Goal: Transaction & Acquisition: Purchase product/service

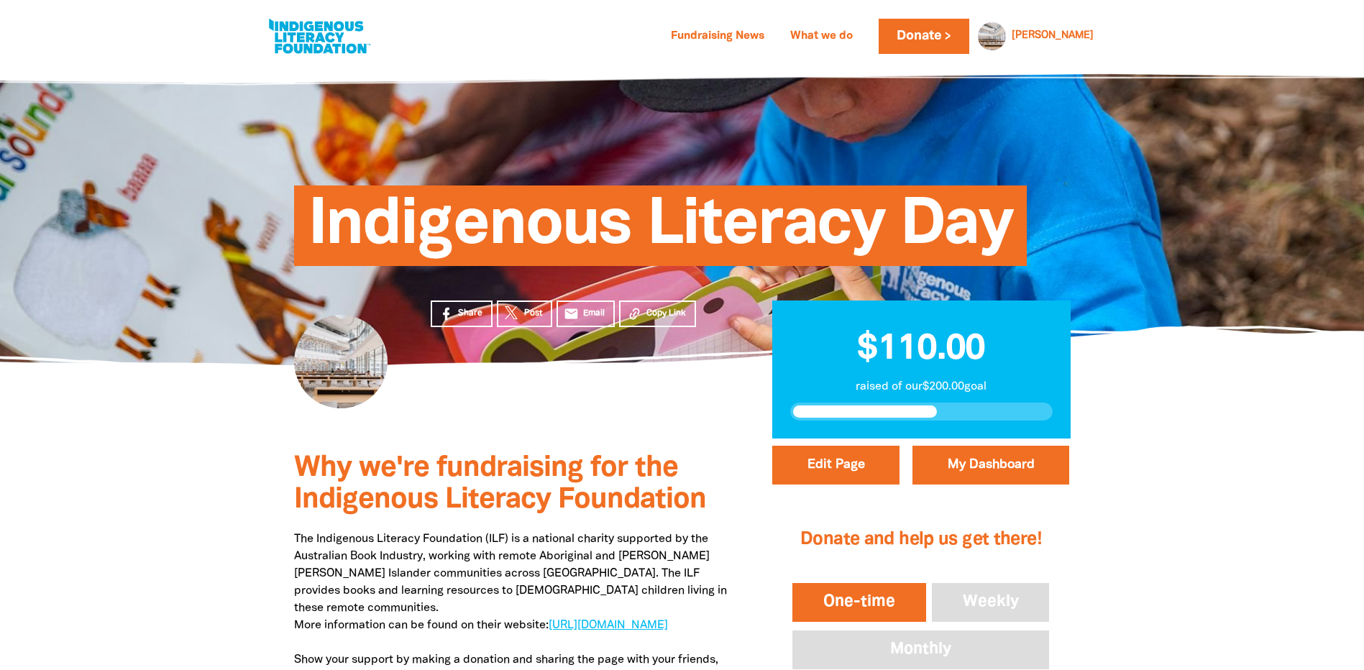
drag, startPoint x: 247, startPoint y: 537, endPoint x: 271, endPoint y: 367, distance: 171.4
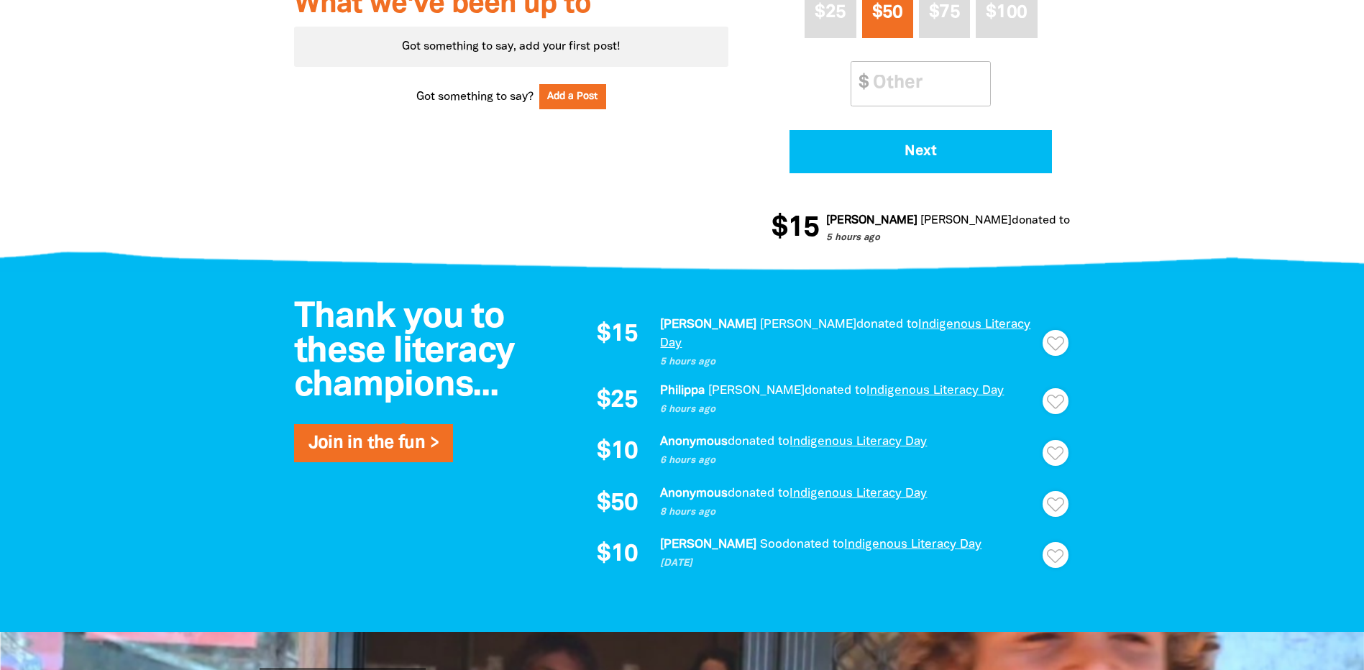
scroll to position [719, 0]
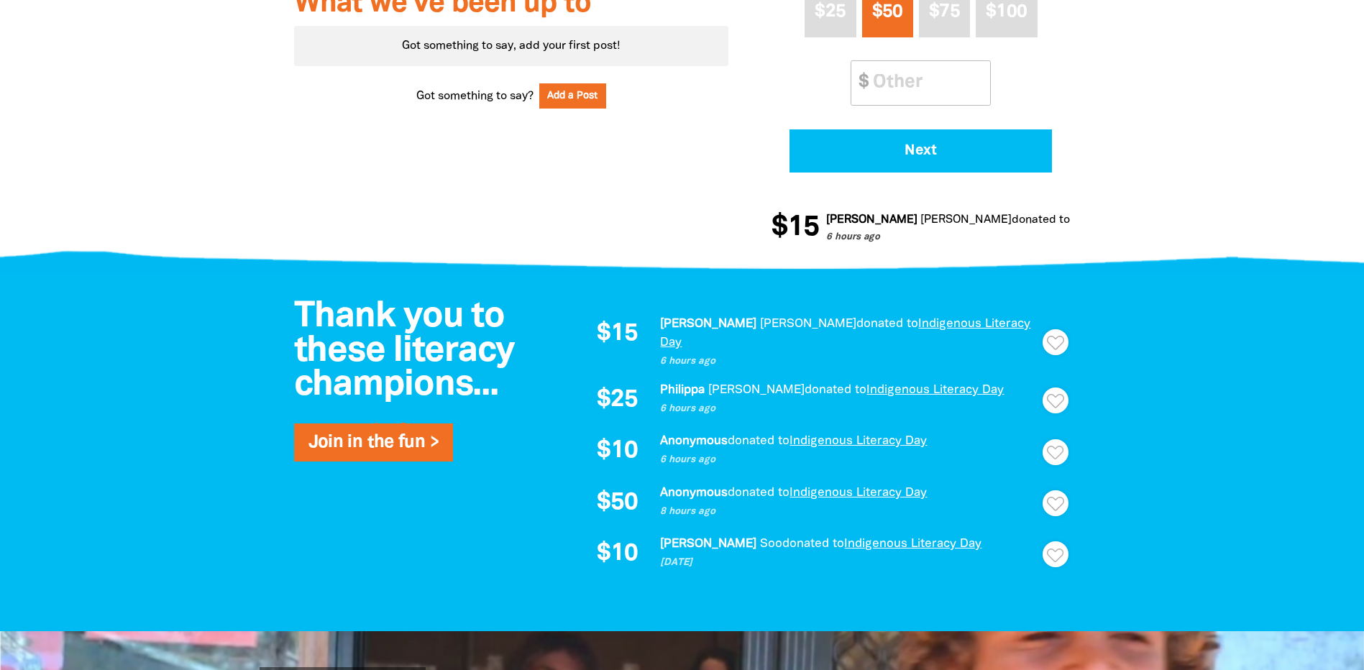
click at [359, 357] on span "Thank you to these literacy champions..." at bounding box center [404, 350] width 221 height 101
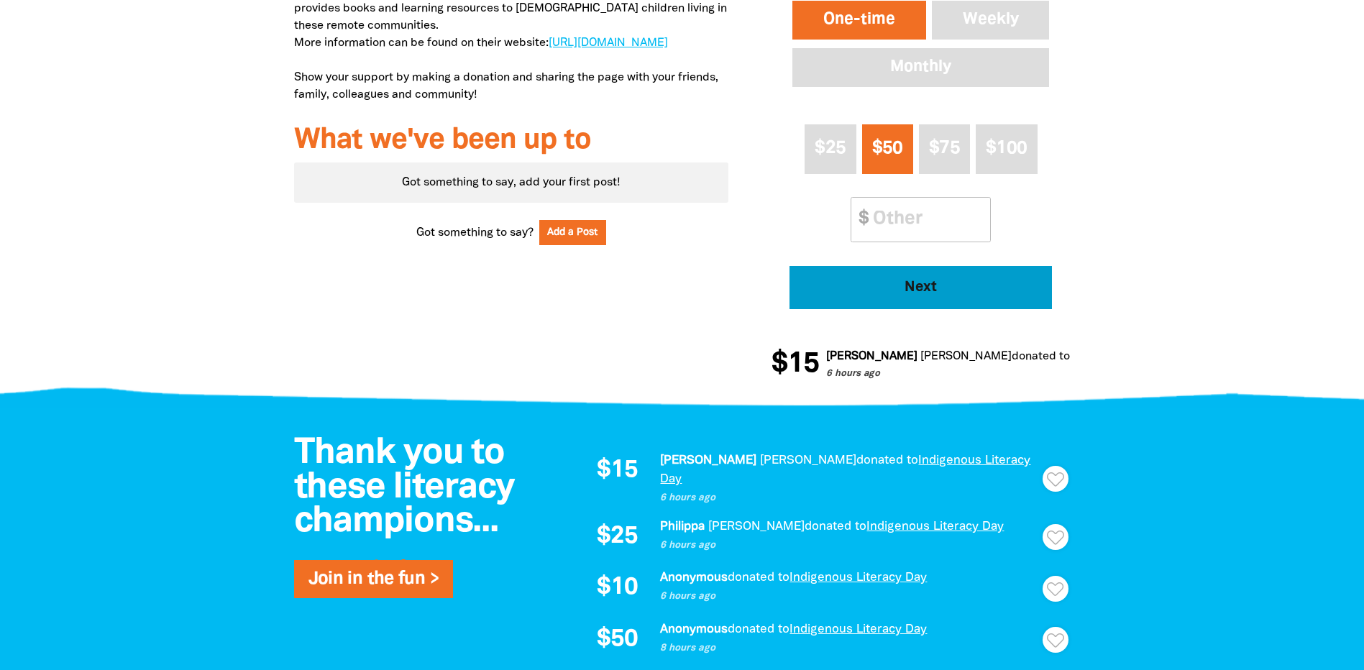
scroll to position [503, 0]
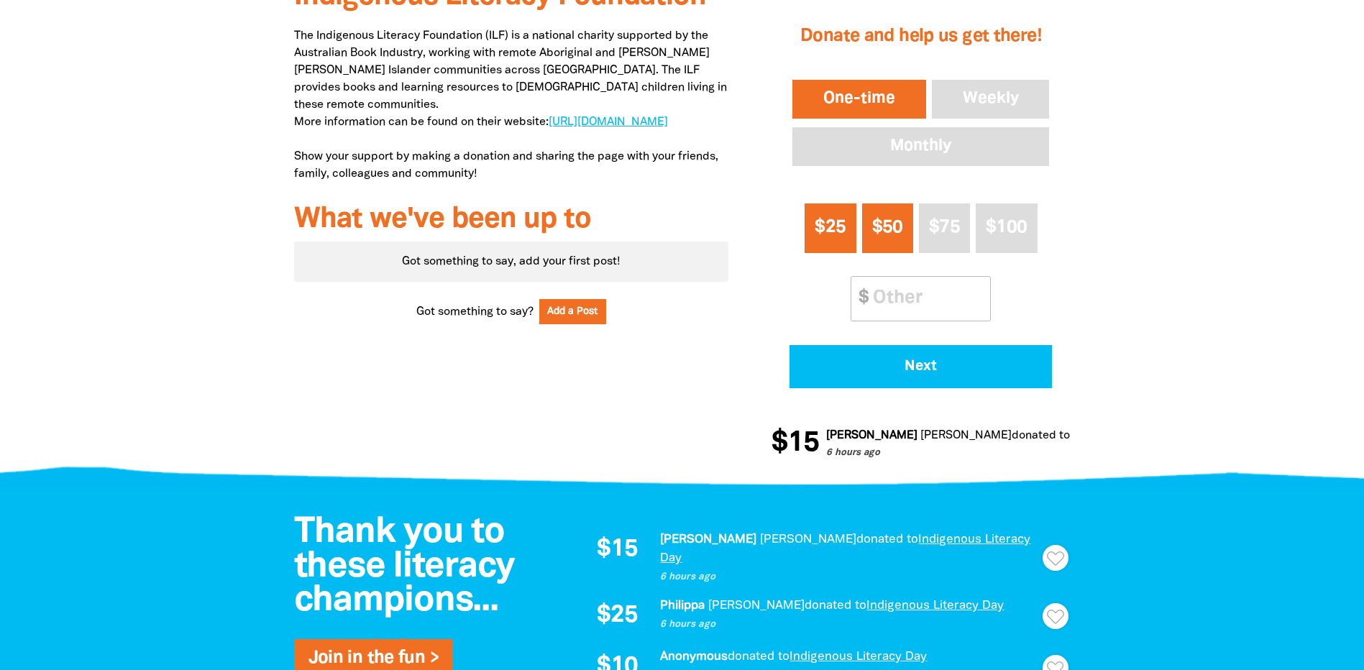
click at [827, 219] on span "$25" at bounding box center [829, 227] width 31 height 17
click at [921, 306] on input "Other Amount" at bounding box center [926, 299] width 127 height 44
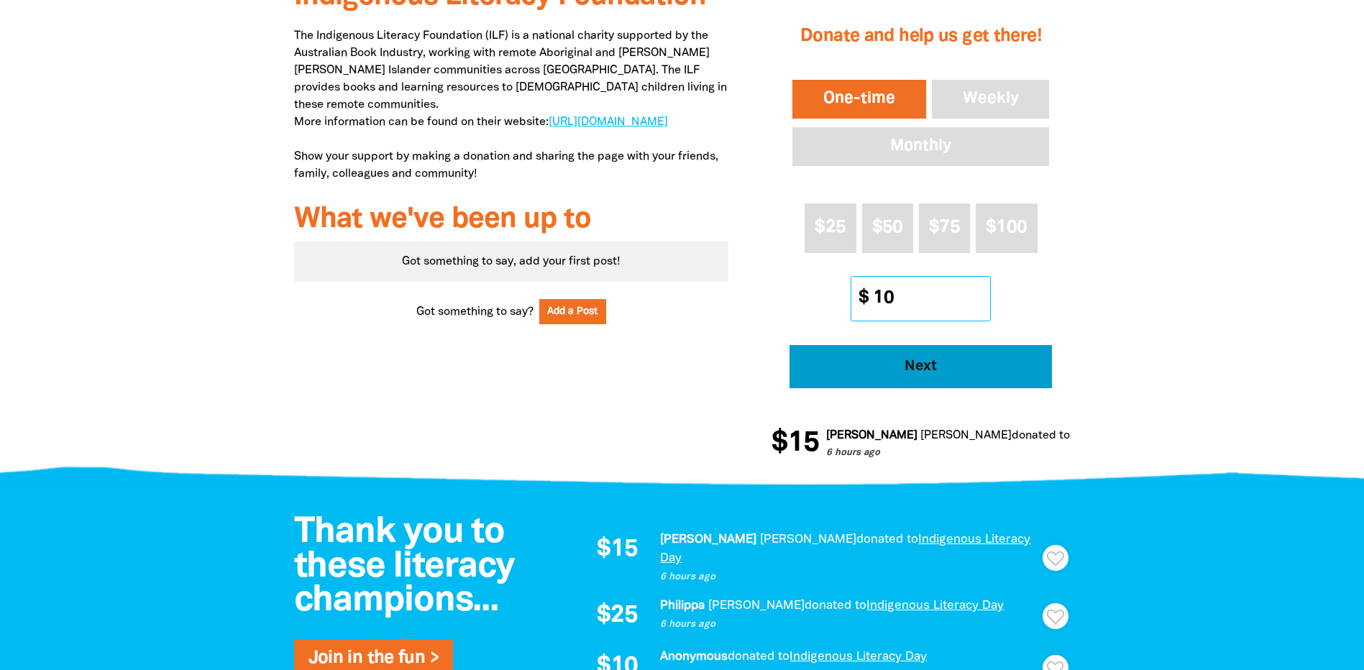
type input "10"
click at [983, 364] on span "Next" at bounding box center [920, 366] width 223 height 14
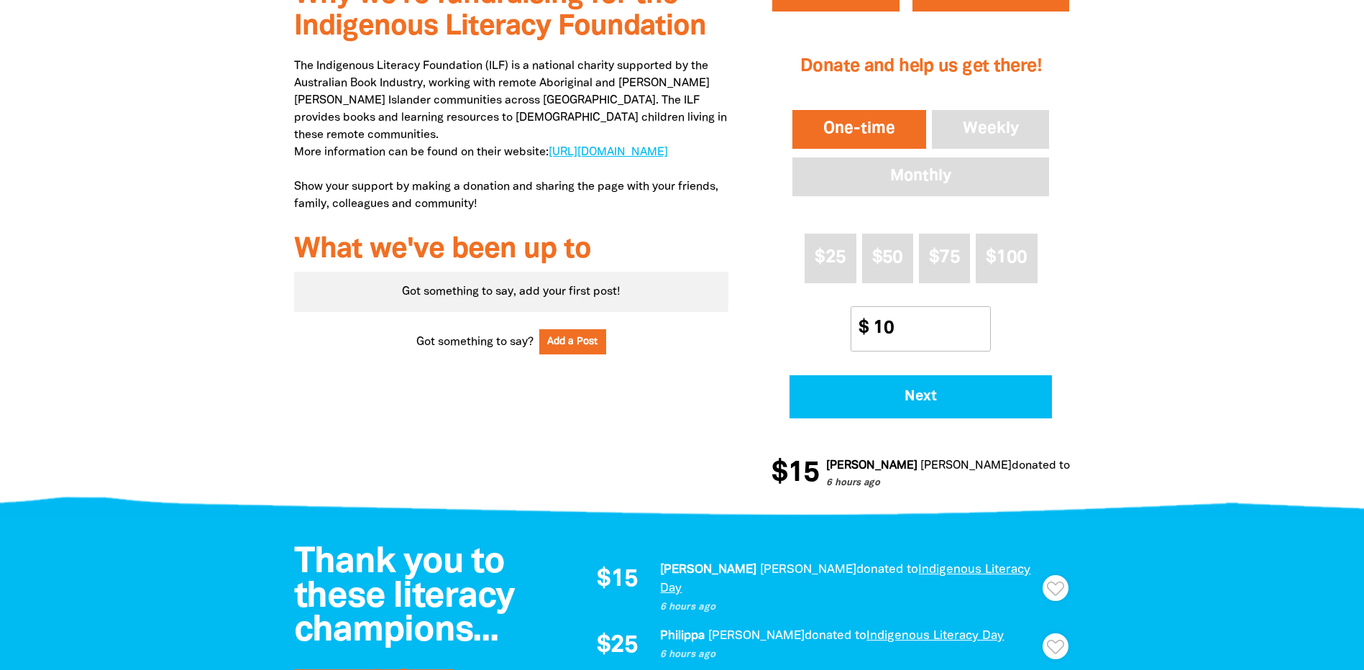
select select "AU"
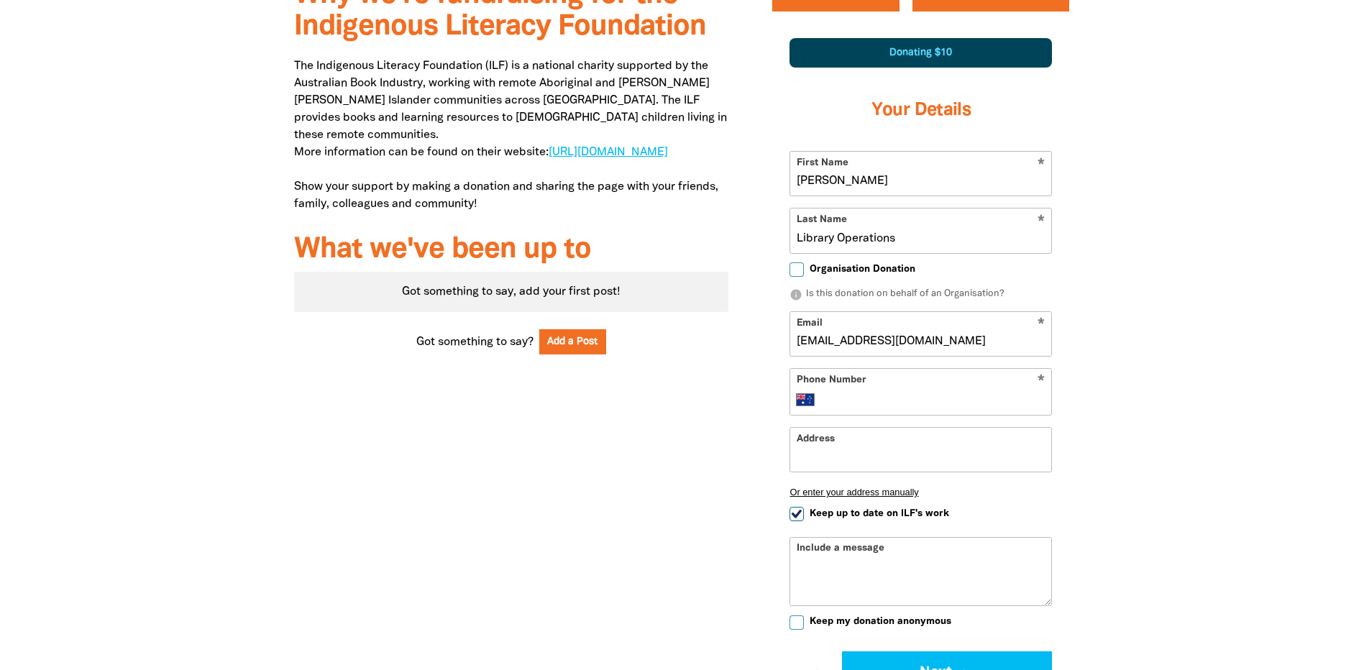
scroll to position [617, 0]
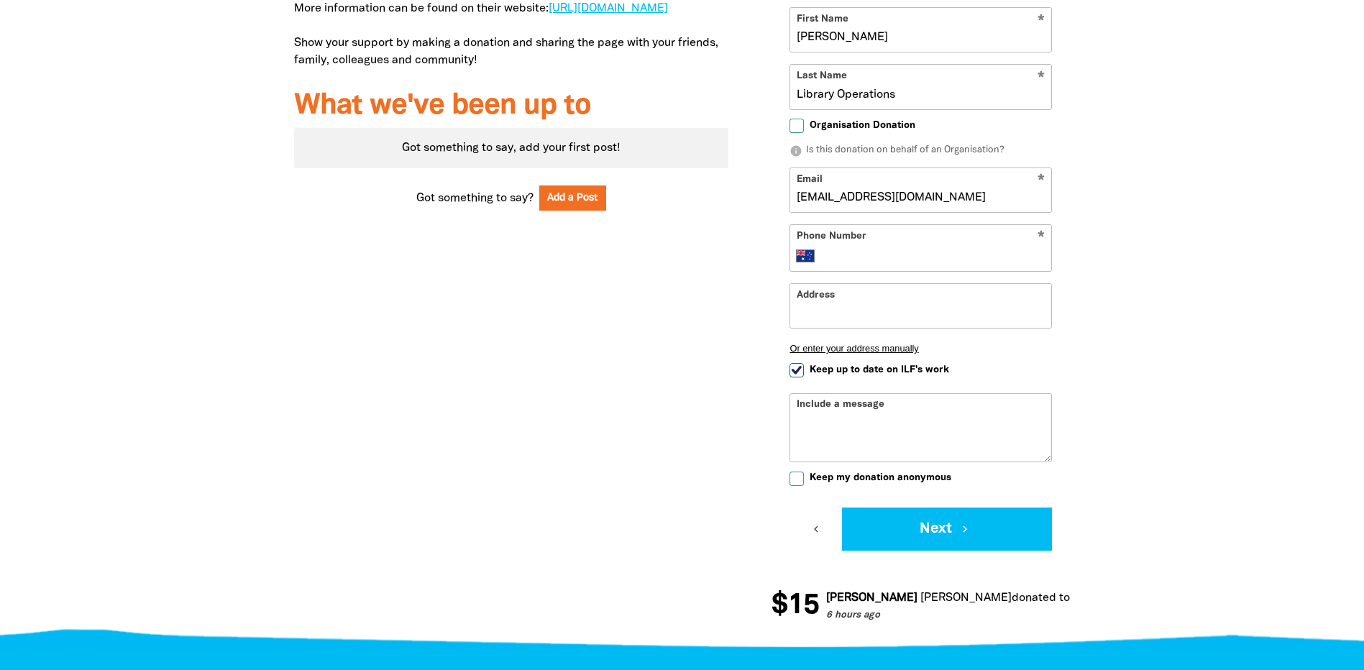
click at [944, 372] on span "Keep up to date on ILF's work" at bounding box center [878, 370] width 139 height 14
click at [804, 372] on input "Keep up to date on ILF's work" at bounding box center [796, 370] width 14 height 14
checkbox input "false"
click at [923, 482] on span "Keep my donation anonymous" at bounding box center [880, 478] width 142 height 14
click at [804, 482] on input "Keep my donation anonymous" at bounding box center [796, 479] width 14 height 14
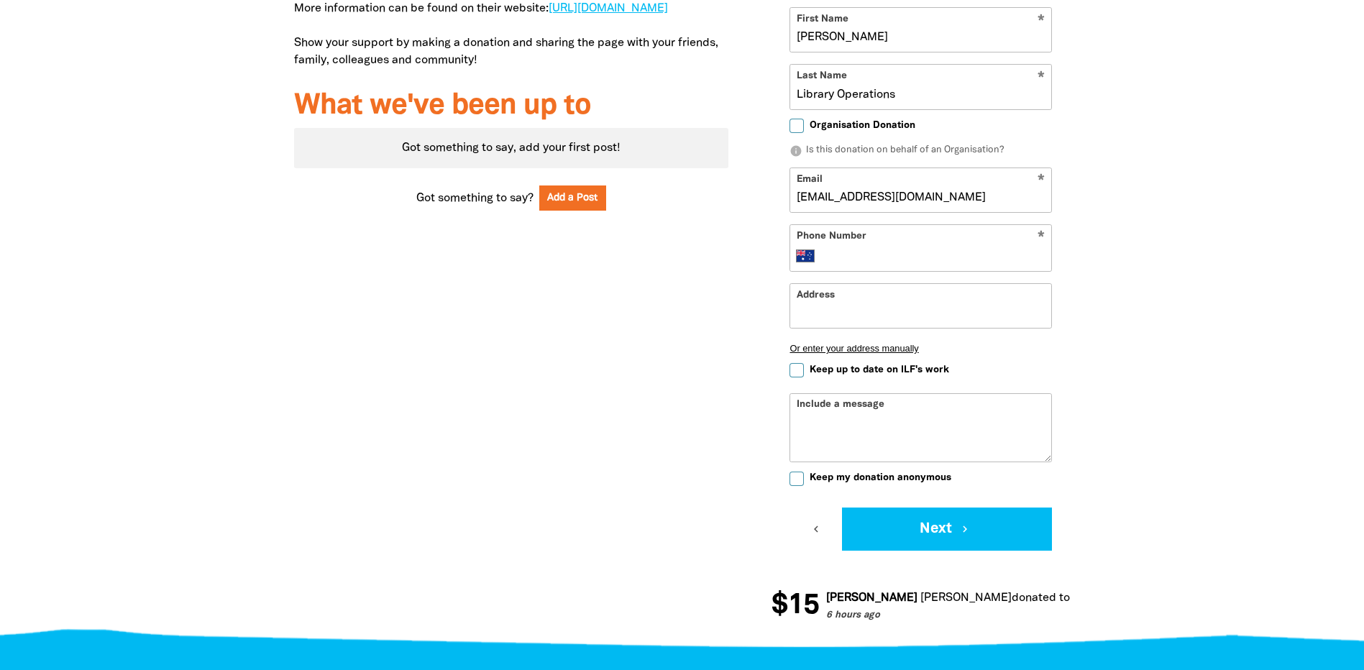
checkbox input "true"
drag, startPoint x: 945, startPoint y: 93, endPoint x: 753, endPoint y: 87, distance: 192.0
click at [690, 98] on div "Why we're fundraising for the Indigenous Literacy Foundation The Indigenous Lit…" at bounding box center [682, 232] width 863 height 821
drag, startPoint x: 848, startPoint y: 35, endPoint x: 960, endPoint y: 35, distance: 112.1
click at [961, 35] on input "[PERSON_NAME]" at bounding box center [920, 30] width 261 height 44
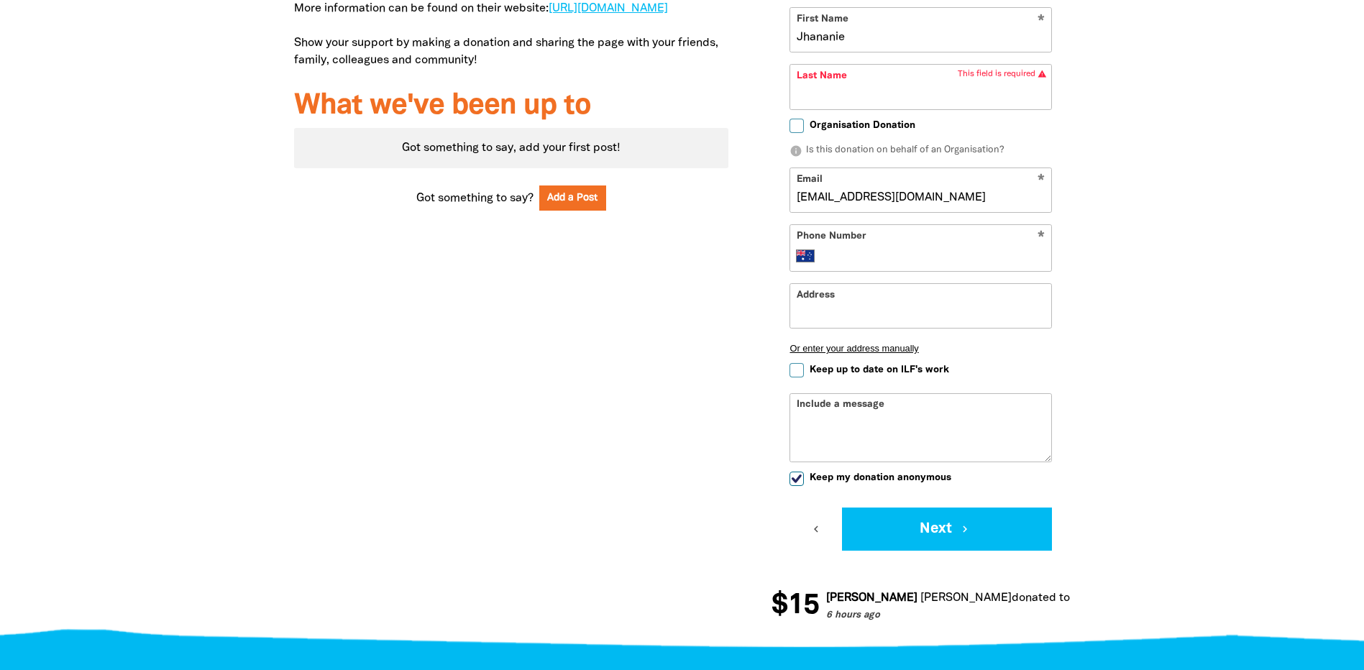
type input "Jhananie"
click at [1172, 303] on div at bounding box center [682, 232] width 1364 height 821
click at [827, 100] on input "Last Name" at bounding box center [920, 87] width 261 height 44
type input "Balendran"
click at [1180, 173] on div at bounding box center [682, 232] width 1364 height 821
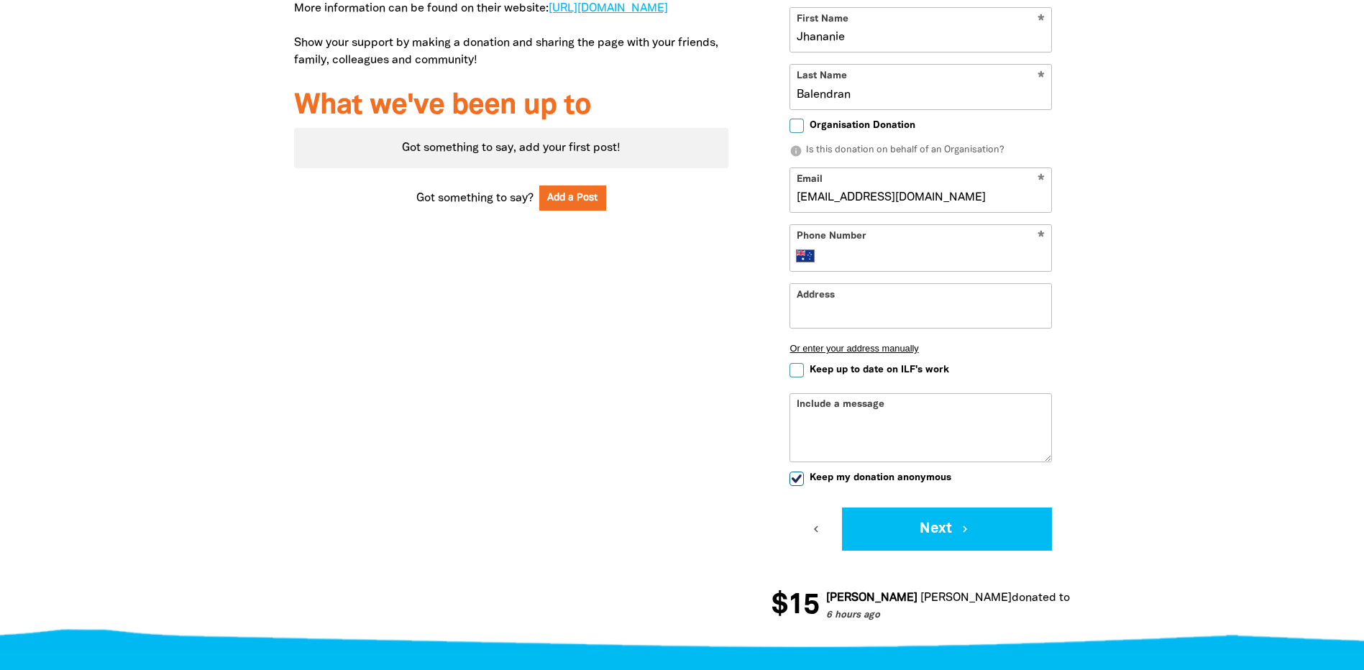
click at [1003, 256] on input "Phone Number" at bounding box center [935, 255] width 220 height 17
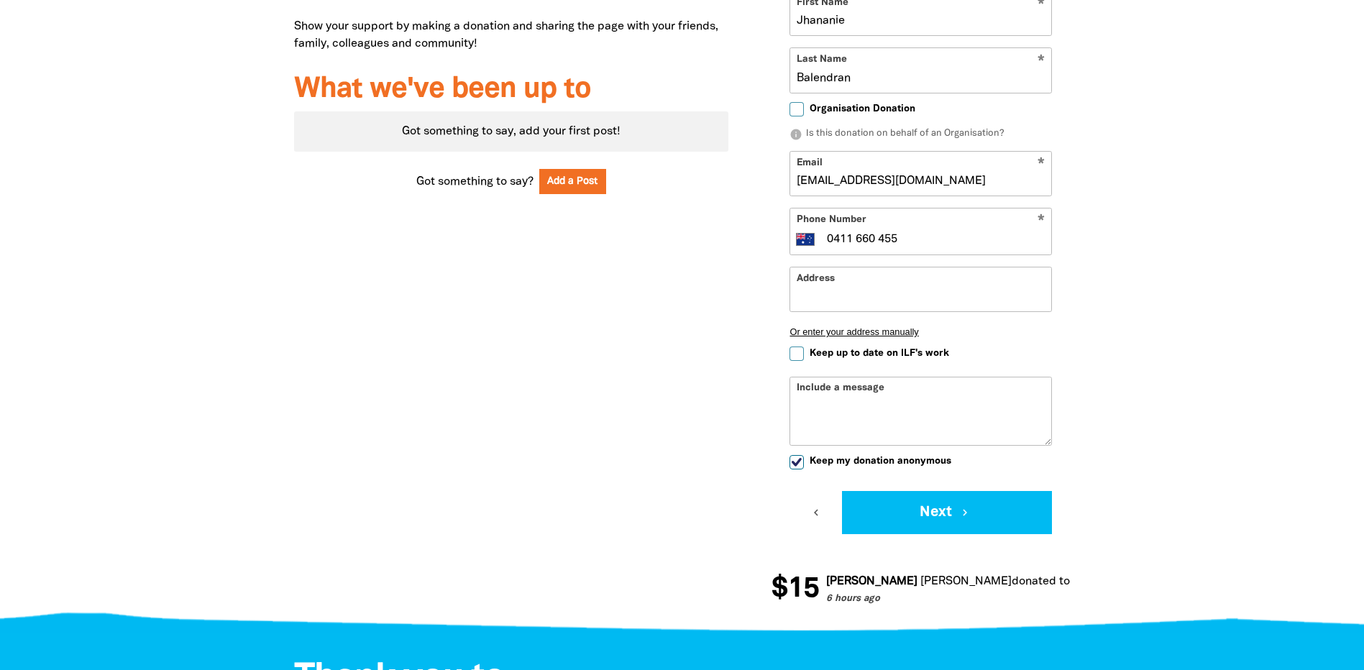
scroll to position [689, 0]
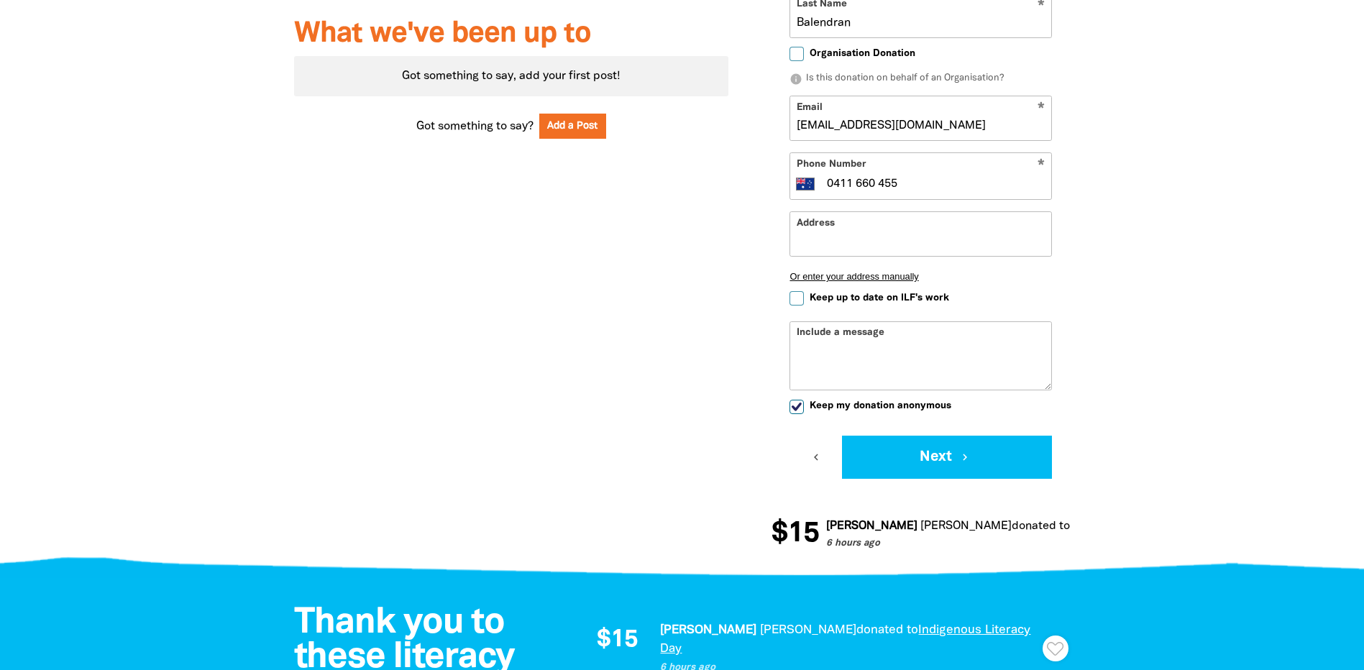
type input "0411 660 455"
click at [1089, 239] on div "Edit Page My Dashboard 1 2 3 Donating $10 Your Details * First Name Jhananie * …" at bounding box center [920, 160] width 341 height 821
click at [1047, 446] on button "Next chevron_right" at bounding box center [947, 457] width 210 height 43
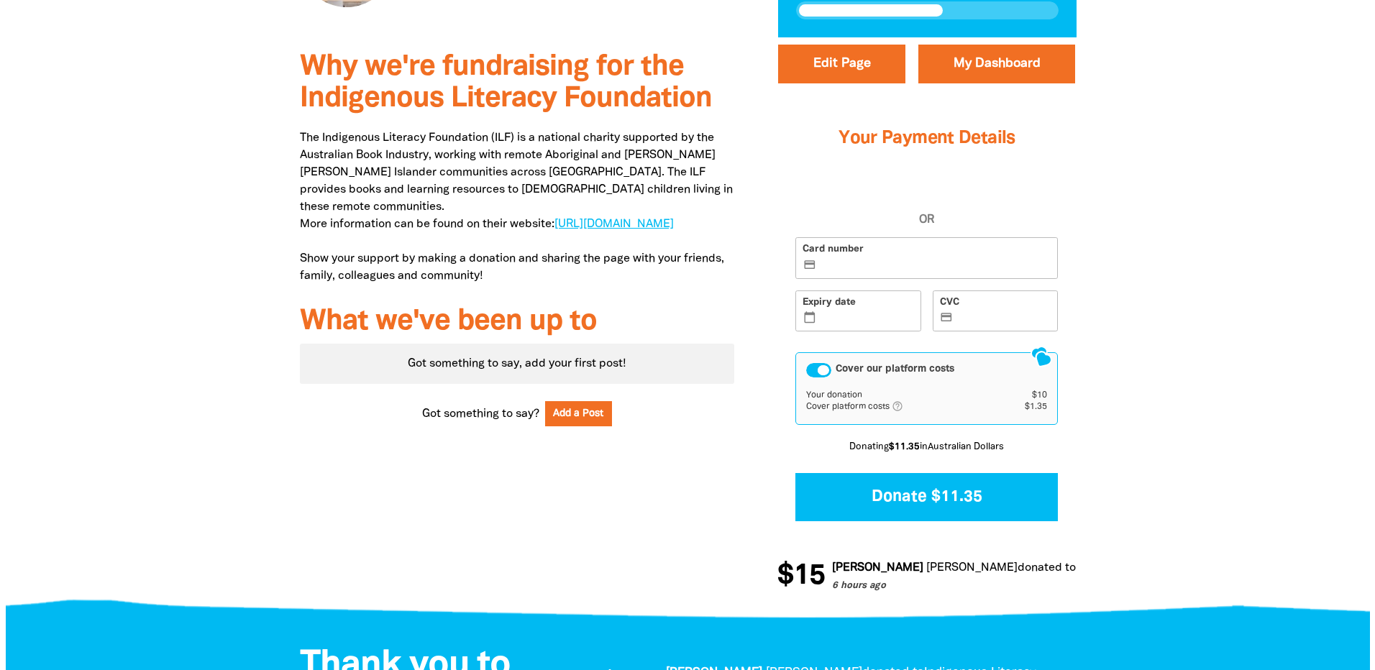
scroll to position [382, 0]
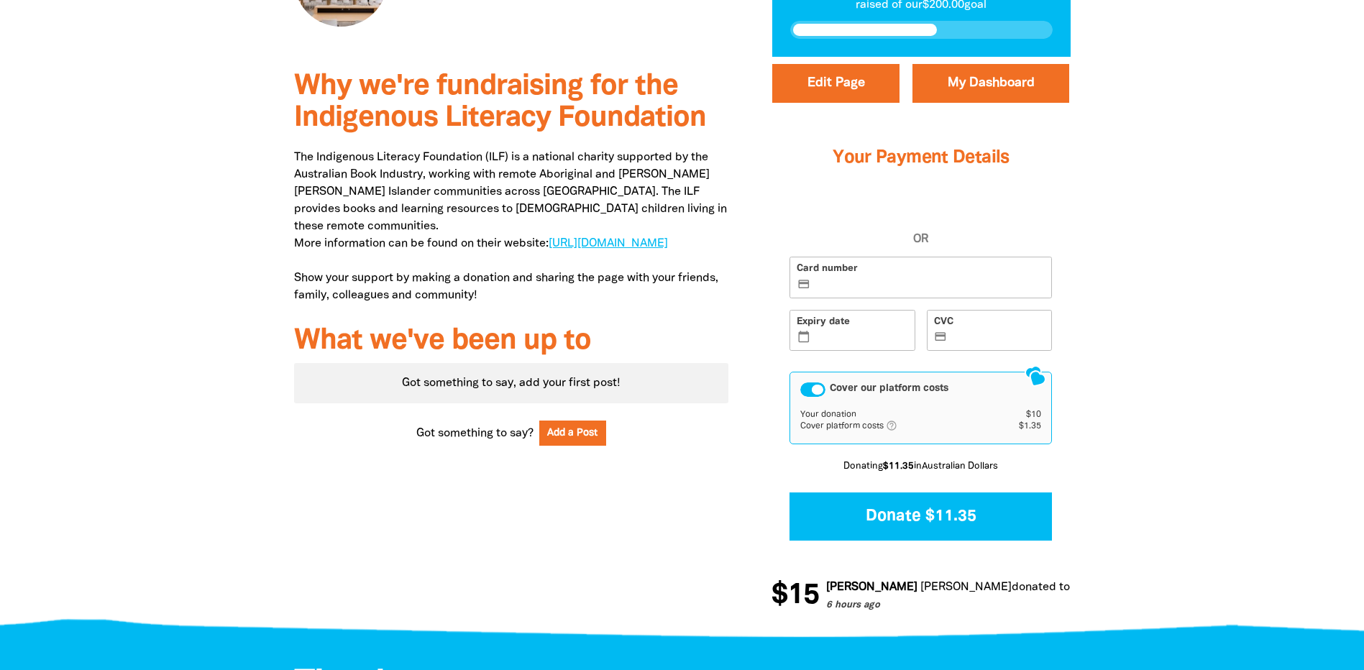
click at [812, 385] on div "Cover our platform costs" at bounding box center [812, 389] width 25 height 14
click at [865, 277] on label "Card number credit_card" at bounding box center [920, 278] width 262 height 42
click at [865, 278] on input "Card number credit_card" at bounding box center [928, 278] width 231 height 1
click at [1142, 226] on div at bounding box center [682, 345] width 1364 height 576
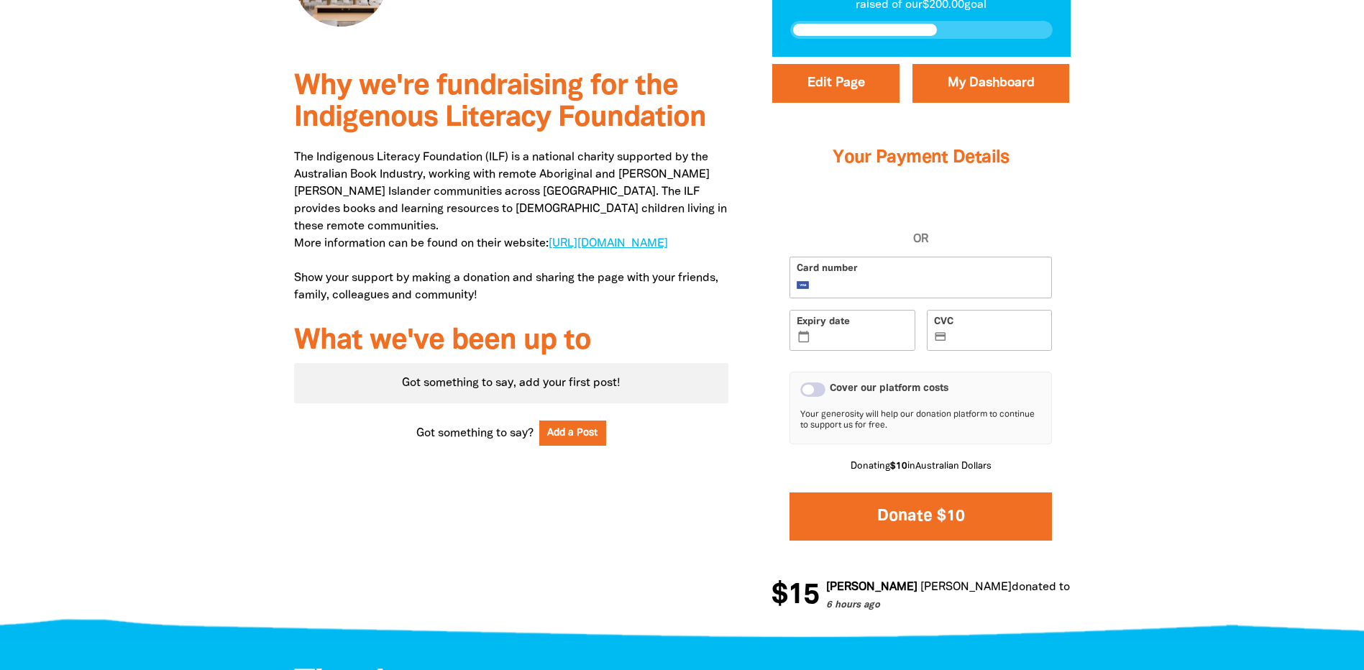
click at [1017, 500] on button "Donate $10" at bounding box center [920, 516] width 262 height 48
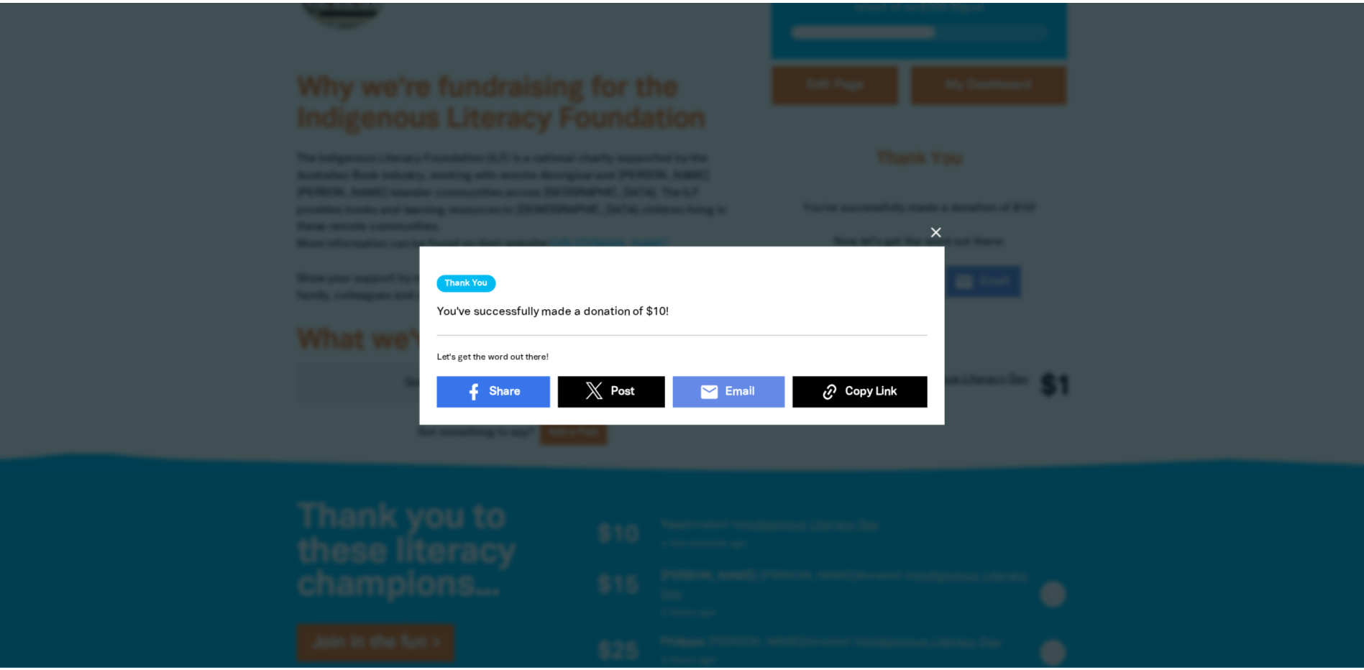
scroll to position [4, 0]
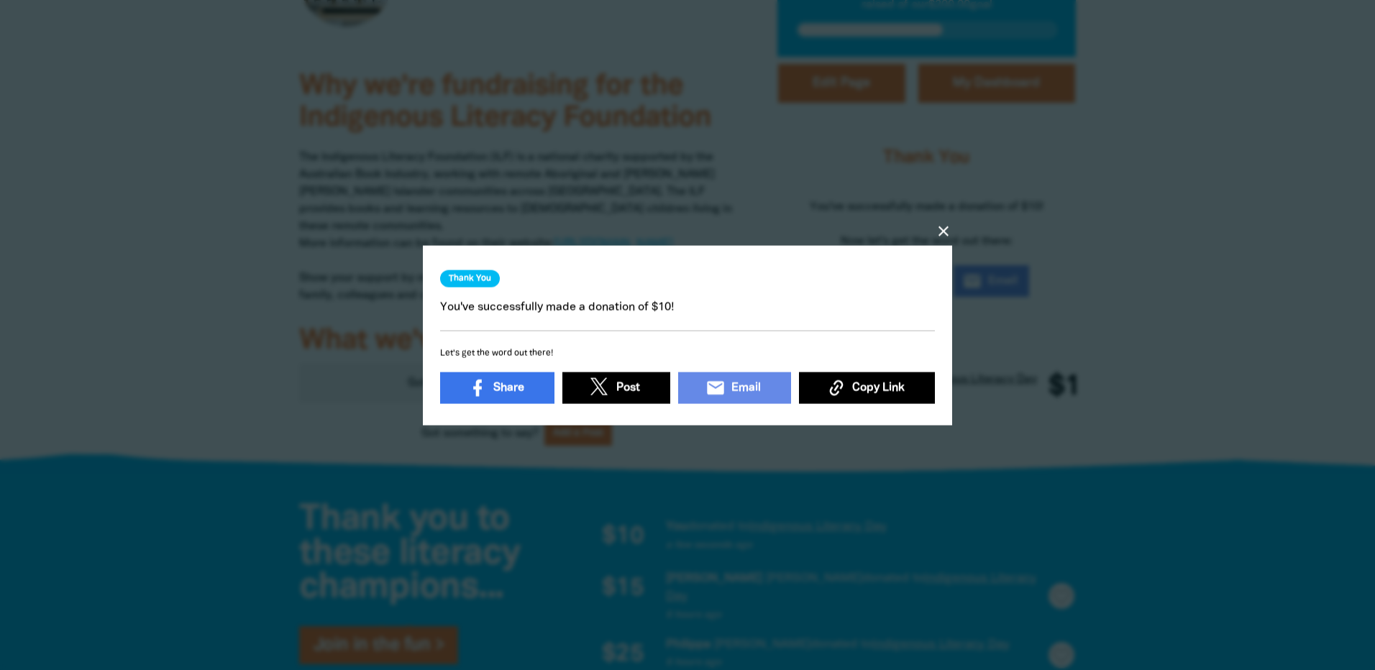
click at [946, 224] on icon "close" at bounding box center [943, 230] width 17 height 17
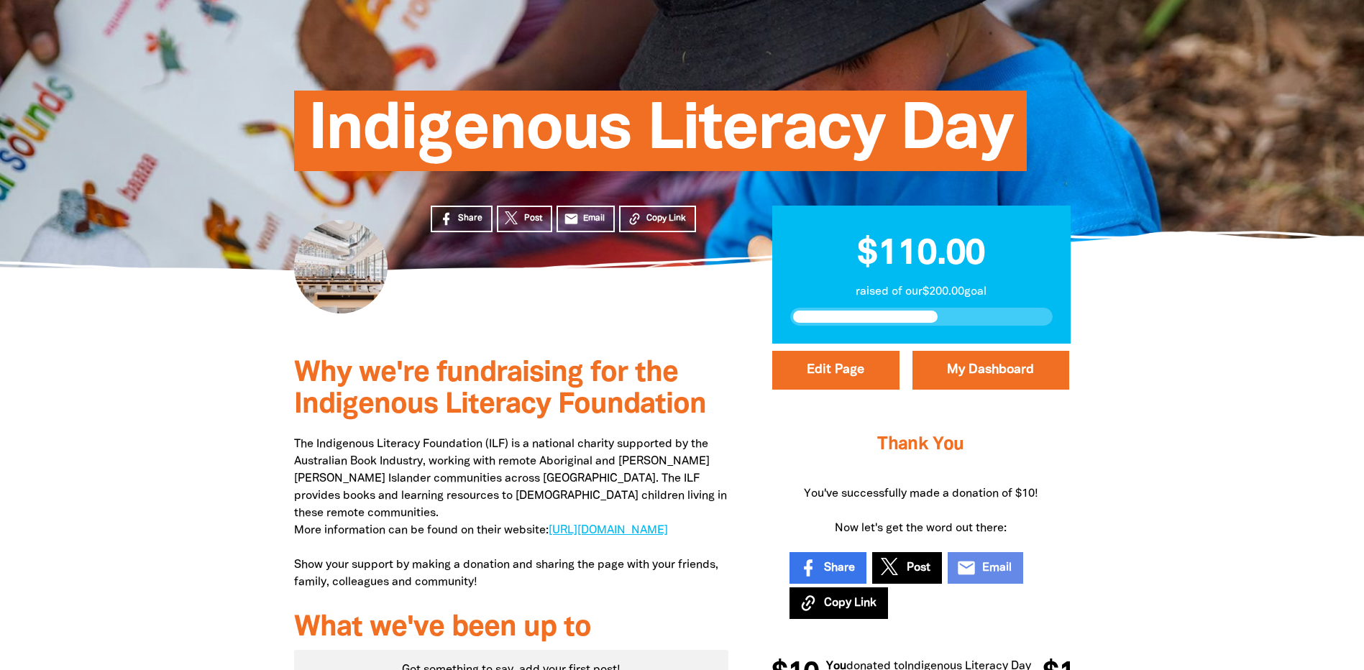
scroll to position [94, 0]
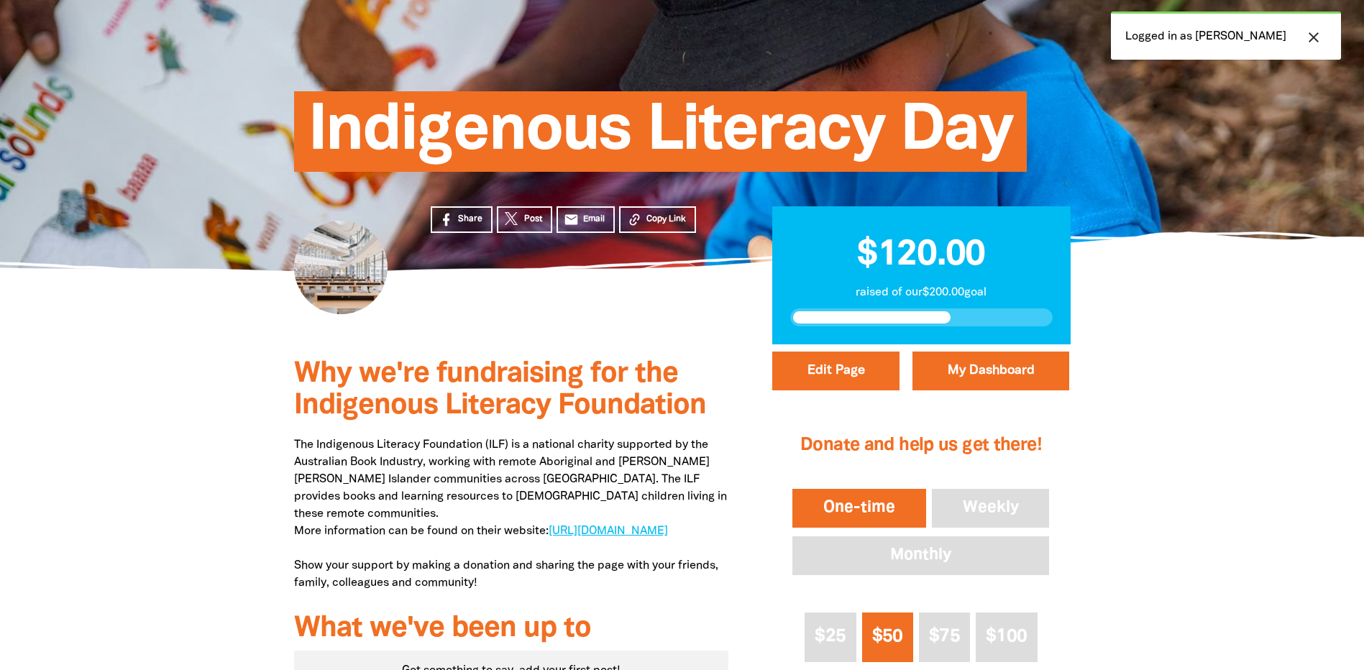
click at [1323, 35] on button "close" at bounding box center [1313, 37] width 26 height 19
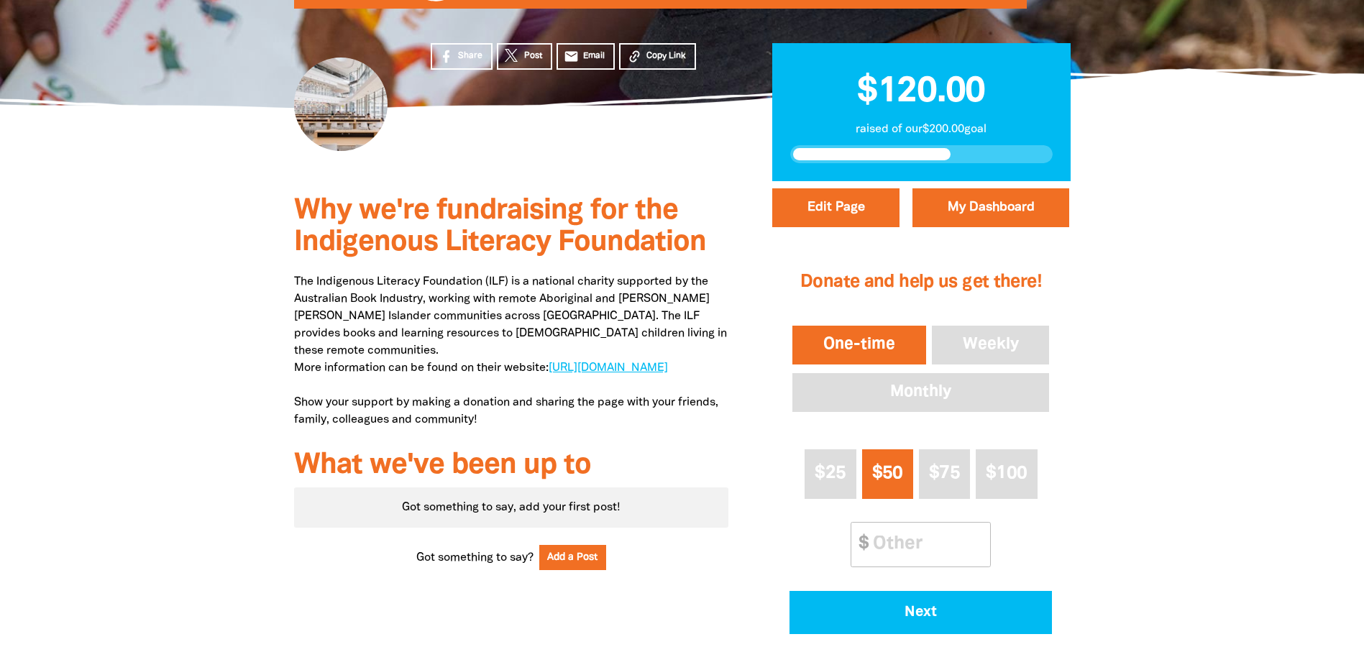
scroll to position [166, 0]
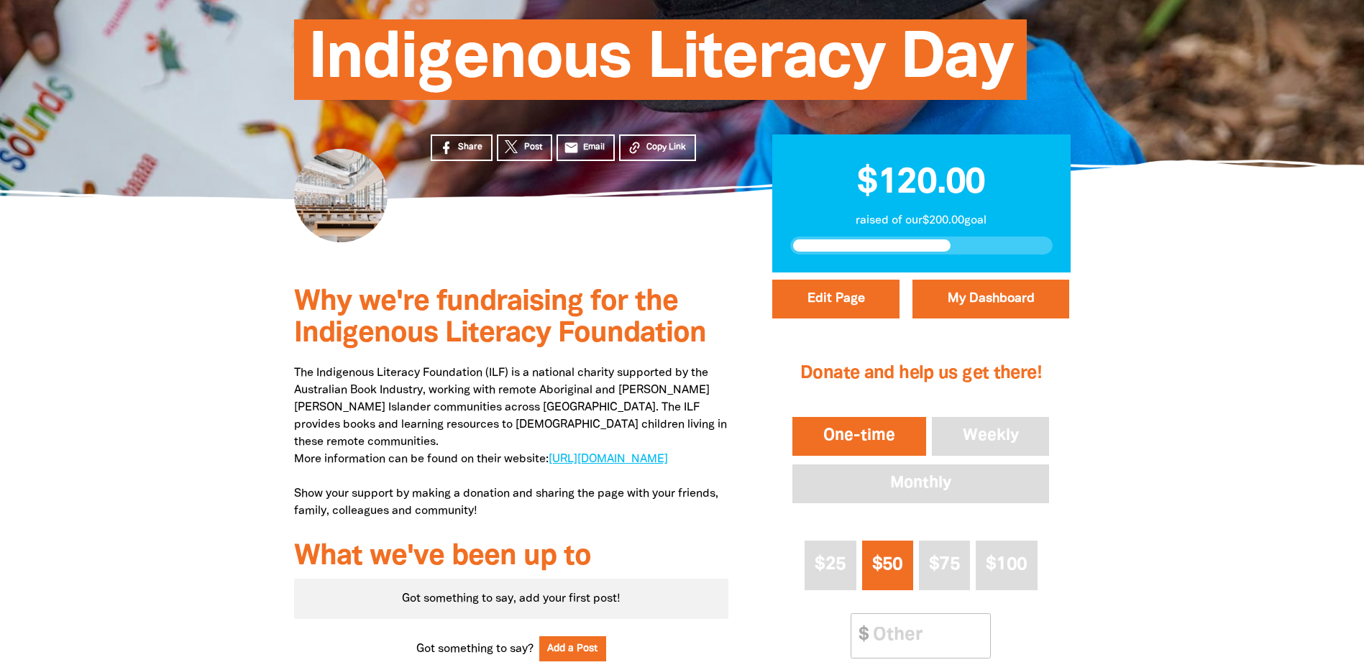
click at [1275, 377] on div at bounding box center [682, 544] width 1364 height 545
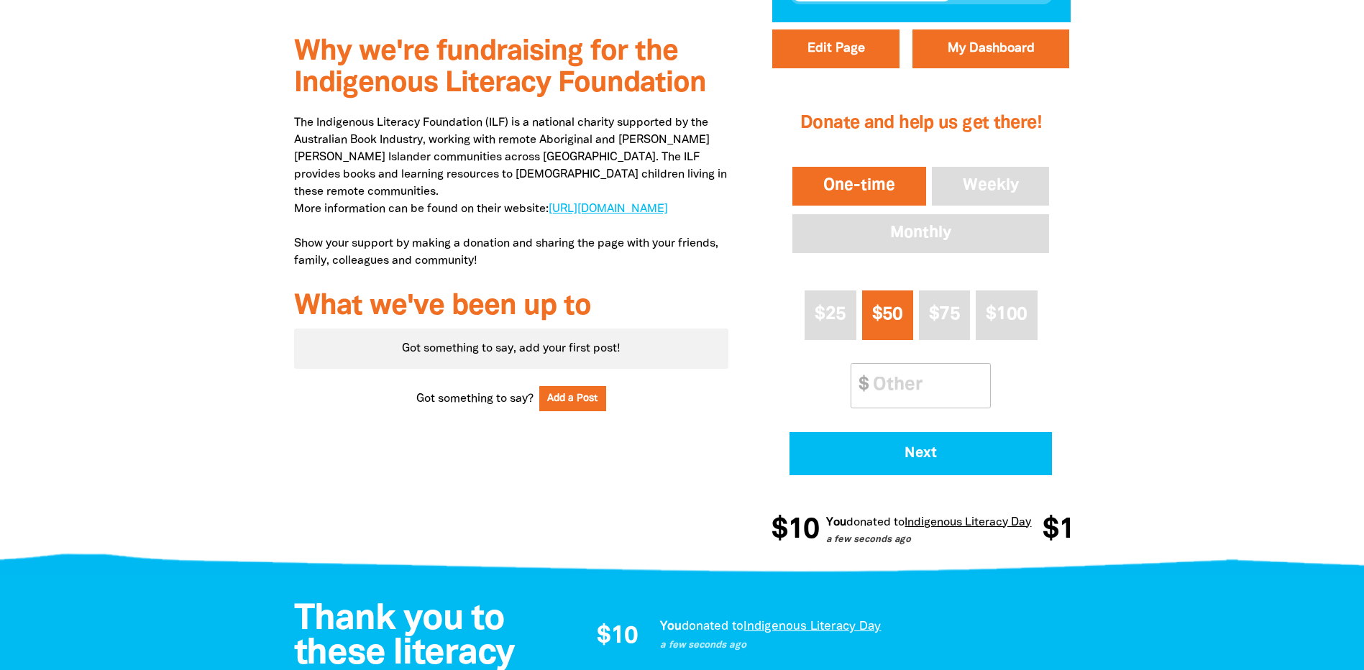
scroll to position [526, 0]
